Goal: Transaction & Acquisition: Purchase product/service

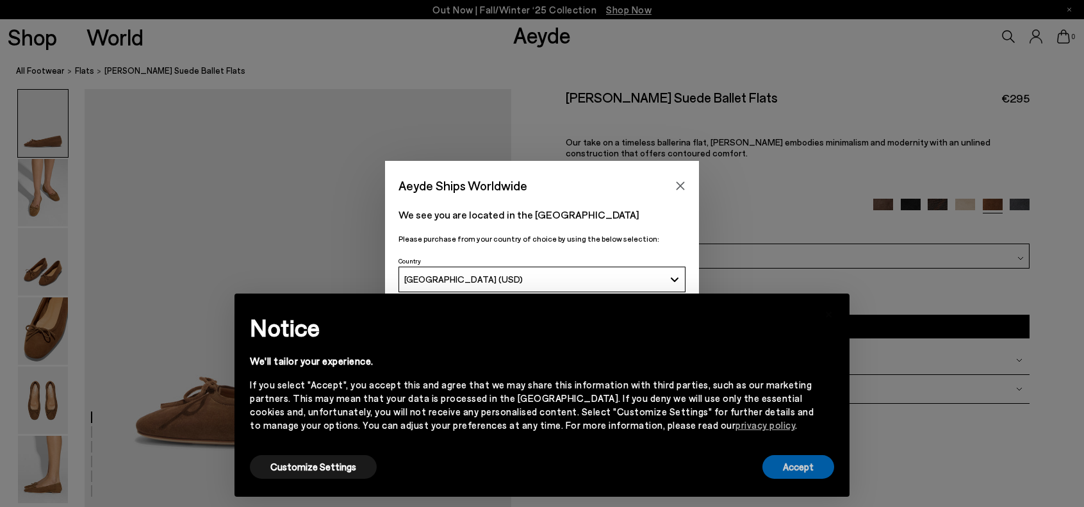
drag, startPoint x: 798, startPoint y: 464, endPoint x: 739, endPoint y: 383, distance: 100.8
click at [795, 459] on button "Accept" at bounding box center [798, 467] width 72 height 24
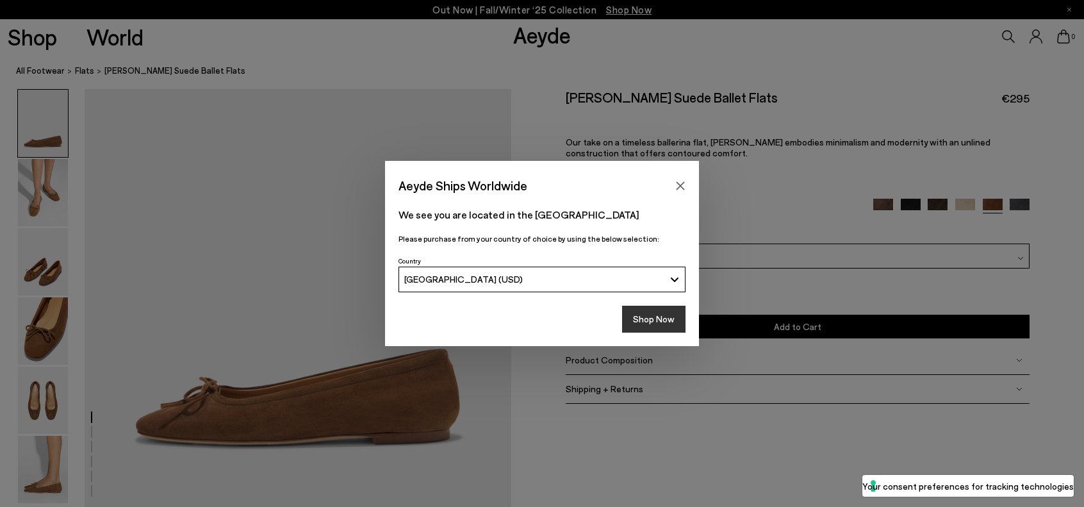
click at [666, 313] on button "Shop Now" at bounding box center [653, 319] width 63 height 27
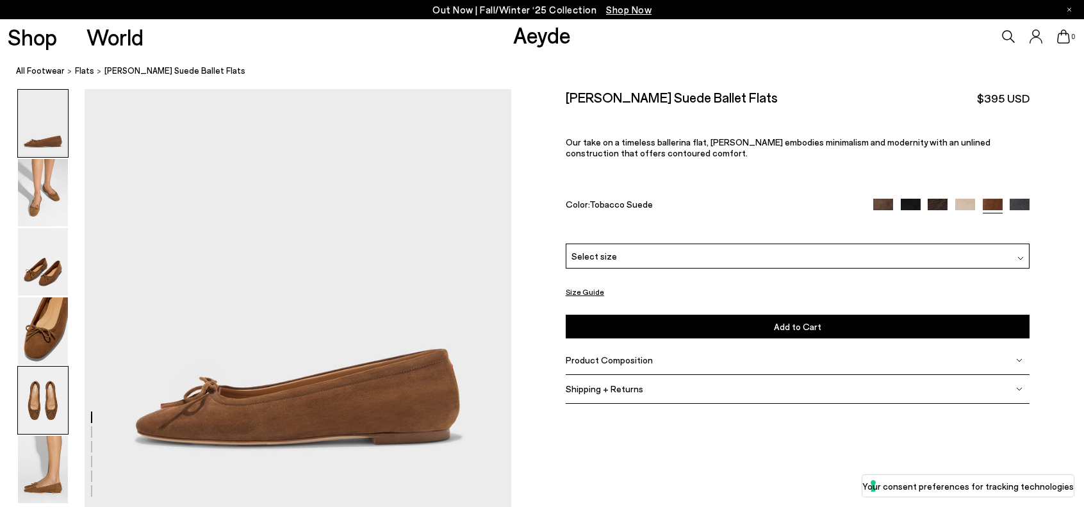
click at [51, 404] on img at bounding box center [43, 399] width 50 height 67
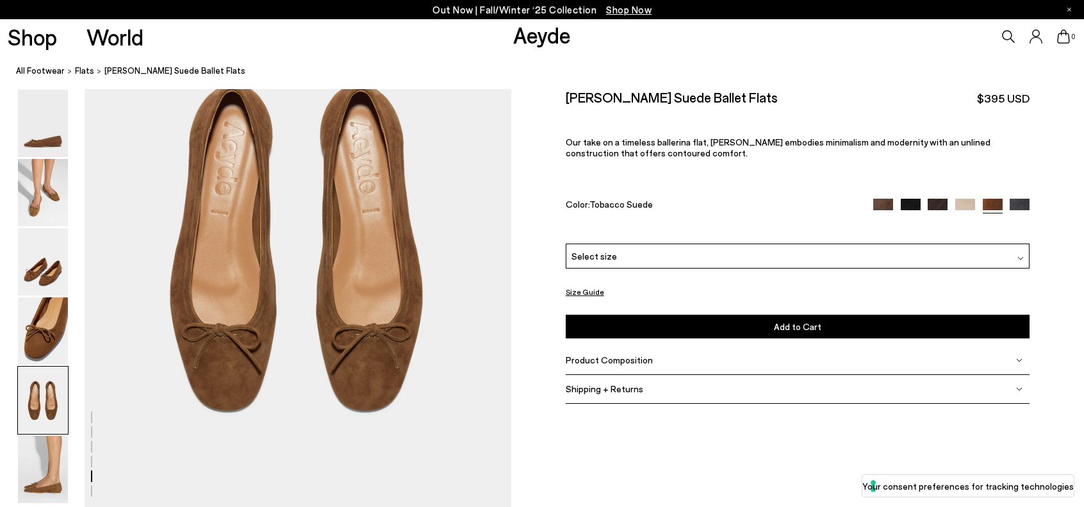
scroll to position [2261, 0]
click at [963, 204] on img at bounding box center [965, 209] width 20 height 20
